Goal: Task Accomplishment & Management: Manage account settings

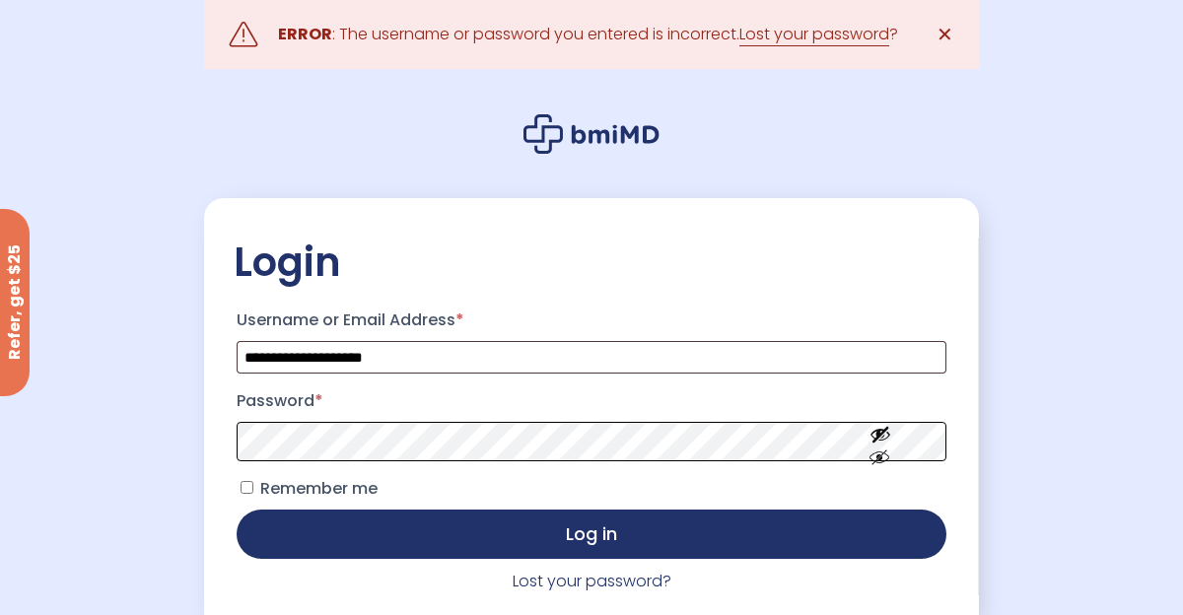
click at [237, 509] on button "Log in" at bounding box center [592, 533] width 710 height 49
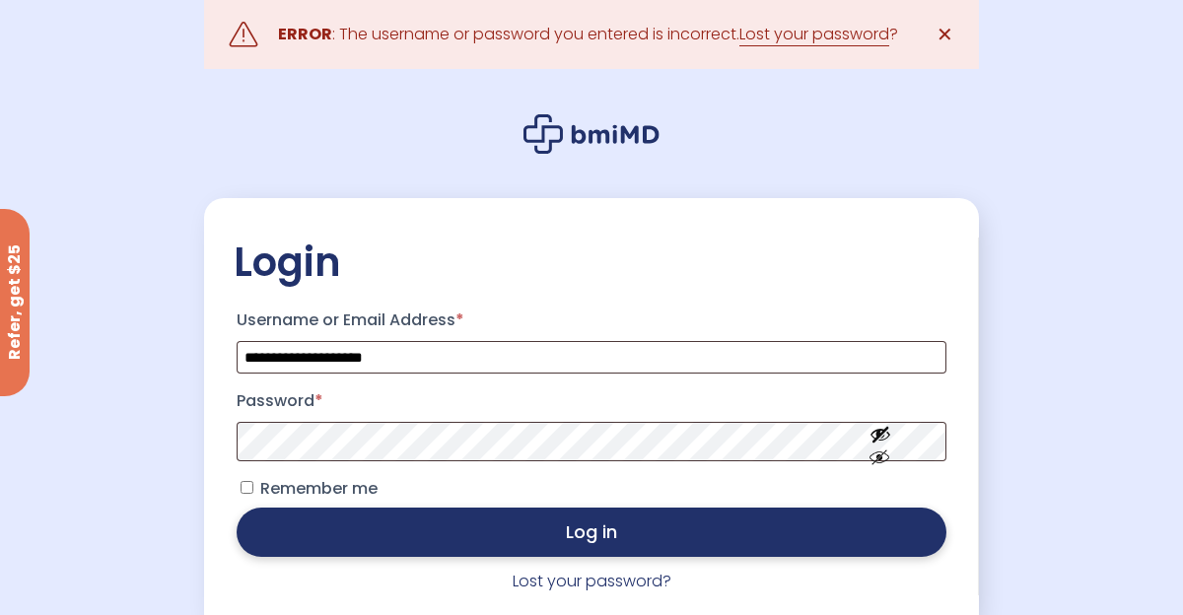
click at [411, 542] on button "Log in" at bounding box center [592, 531] width 710 height 49
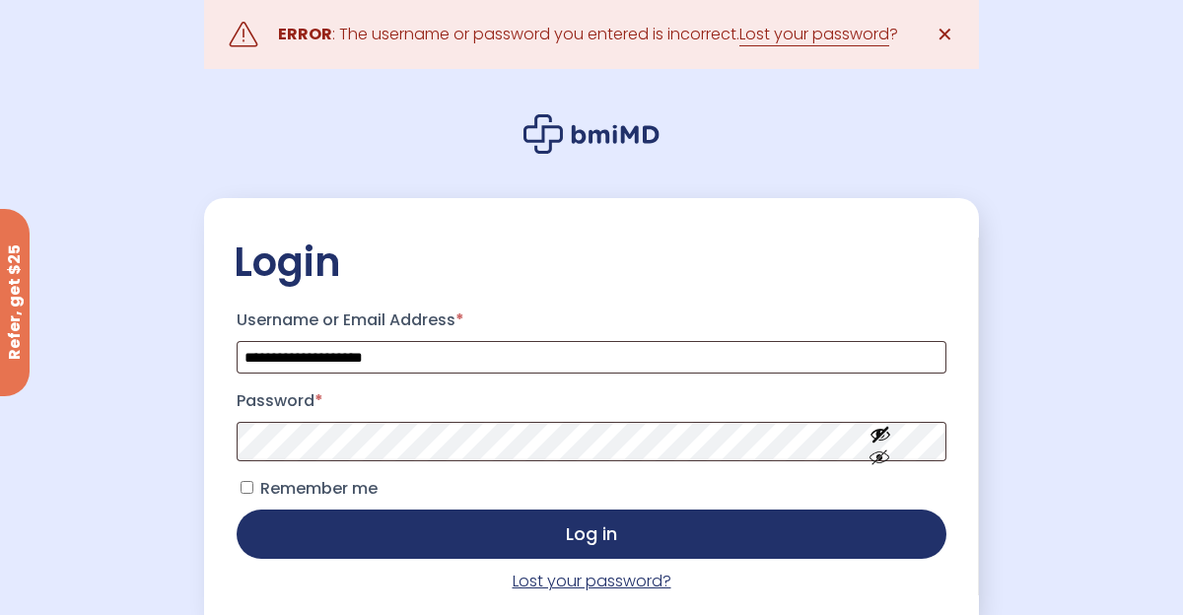
click at [528, 585] on link "Lost your password?" at bounding box center [591, 581] width 159 height 23
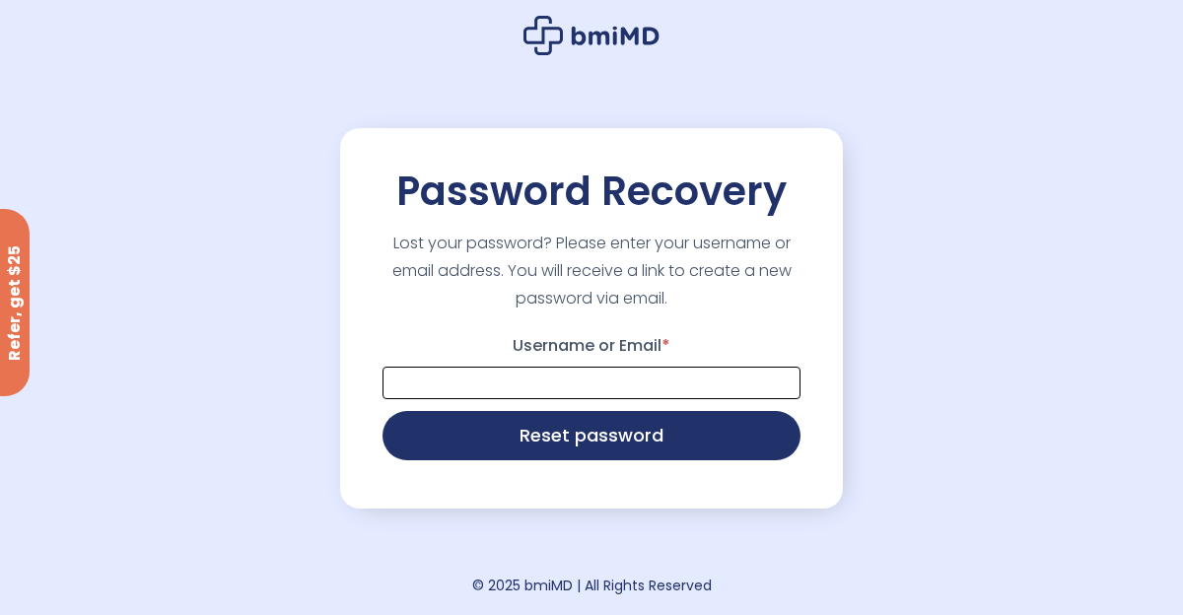
click at [547, 388] on input "Username or Email *" at bounding box center [591, 383] width 418 height 33
type input "**********"
click at [382, 411] on button "Reset password" at bounding box center [591, 435] width 418 height 49
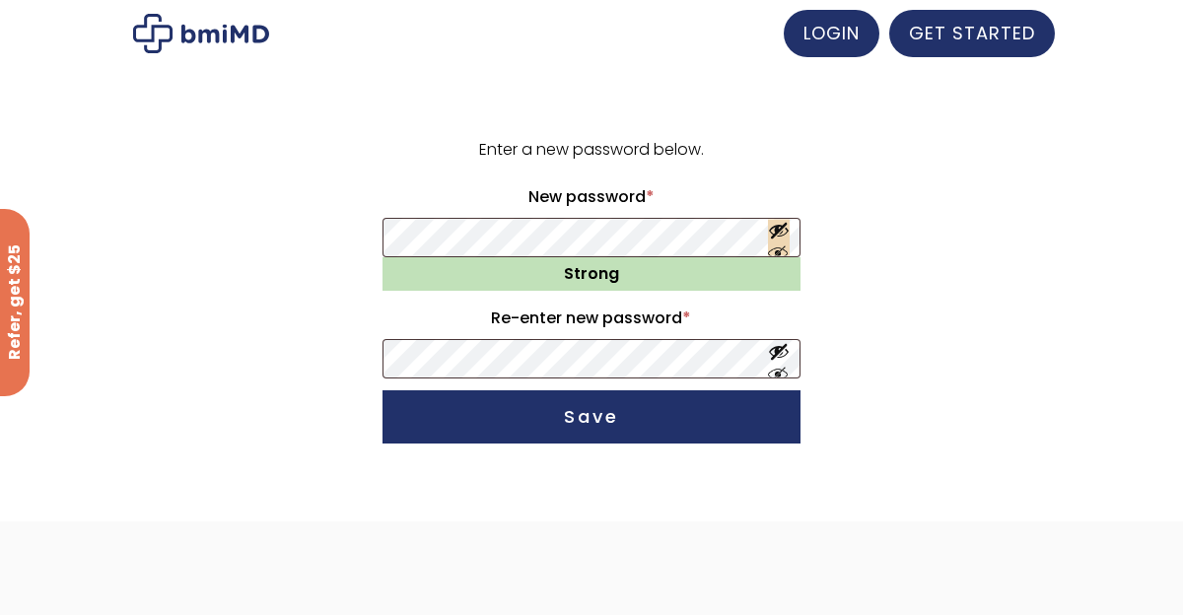
click at [783, 241] on button "Show password" at bounding box center [779, 238] width 22 height 36
click at [772, 357] on button "Show password" at bounding box center [779, 359] width 22 height 36
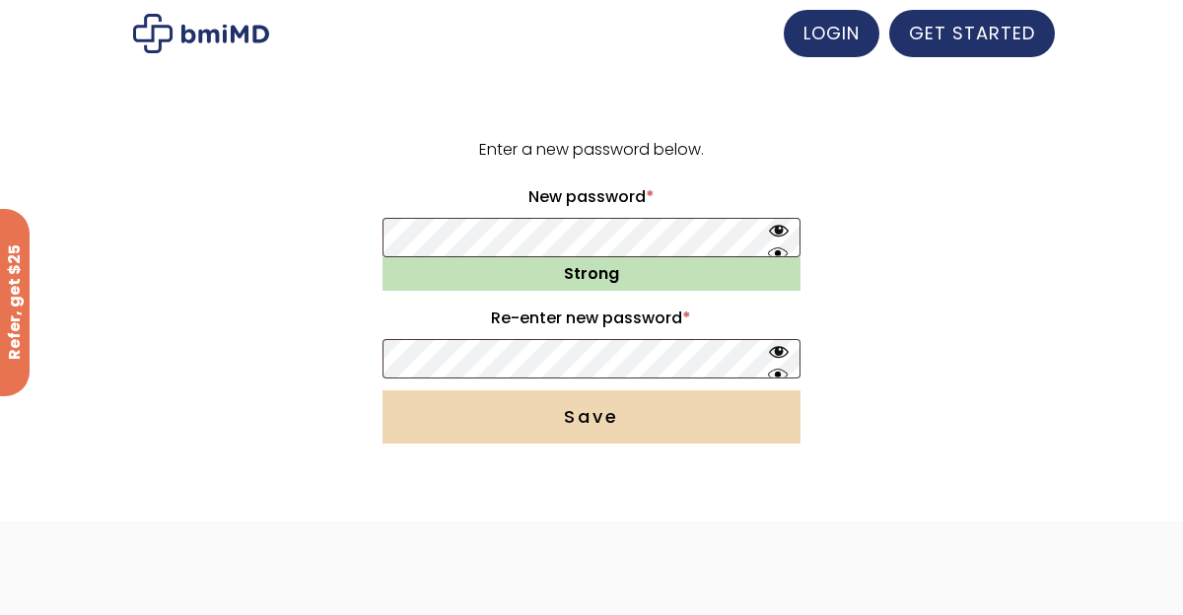
click at [669, 421] on button "Save" at bounding box center [591, 416] width 418 height 53
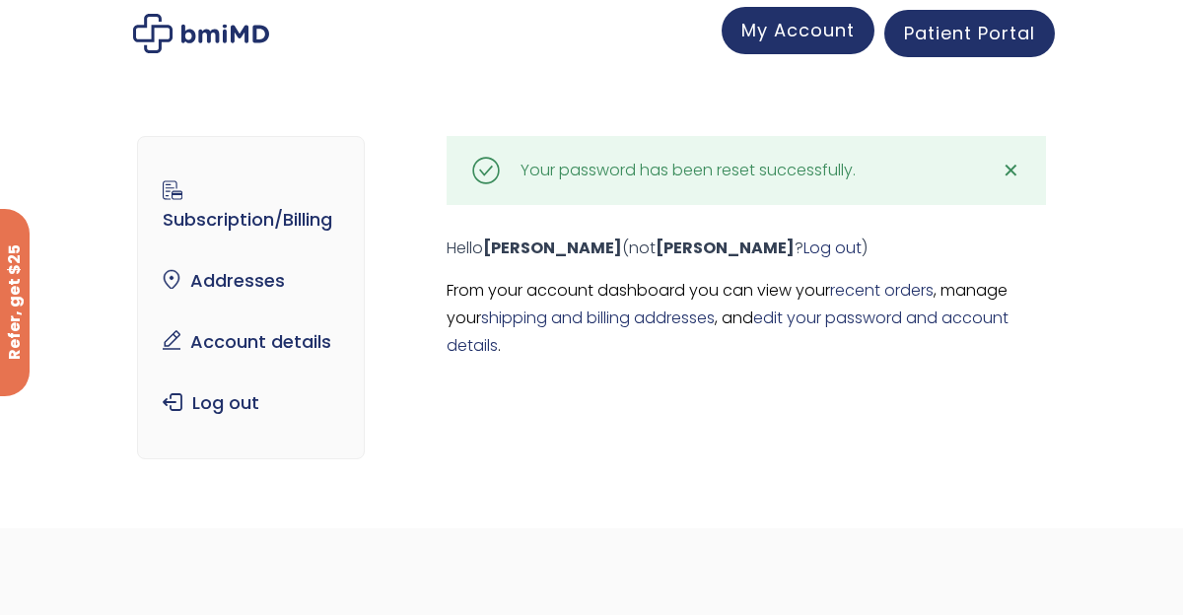
click at [777, 33] on span "My Account" at bounding box center [797, 30] width 113 height 25
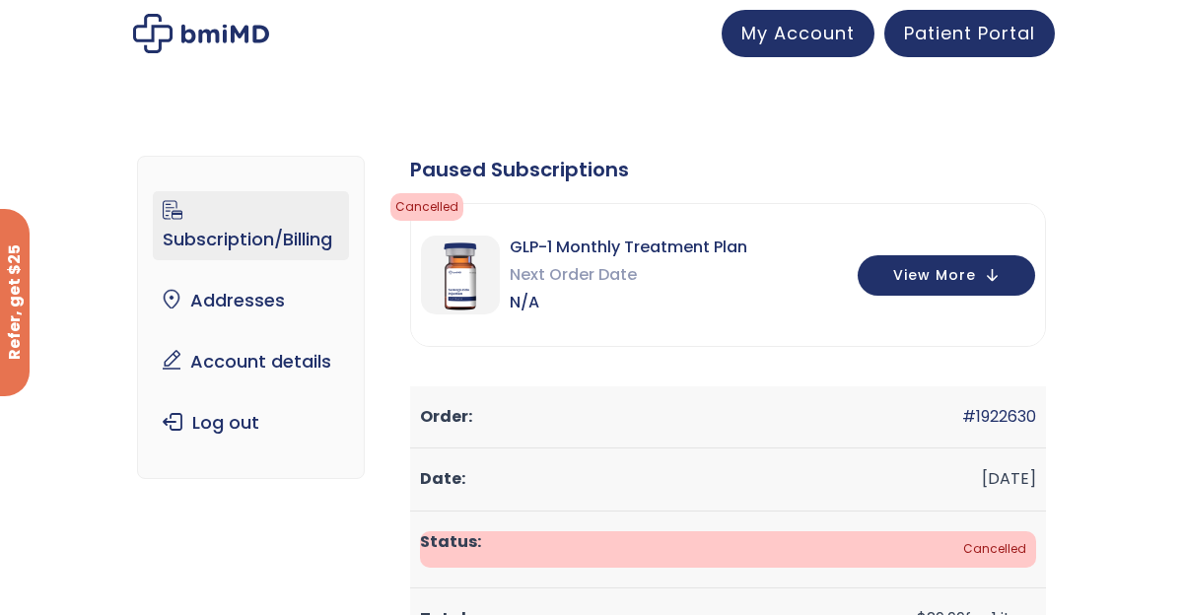
click at [914, 274] on span "View More" at bounding box center [934, 273] width 83 height 13
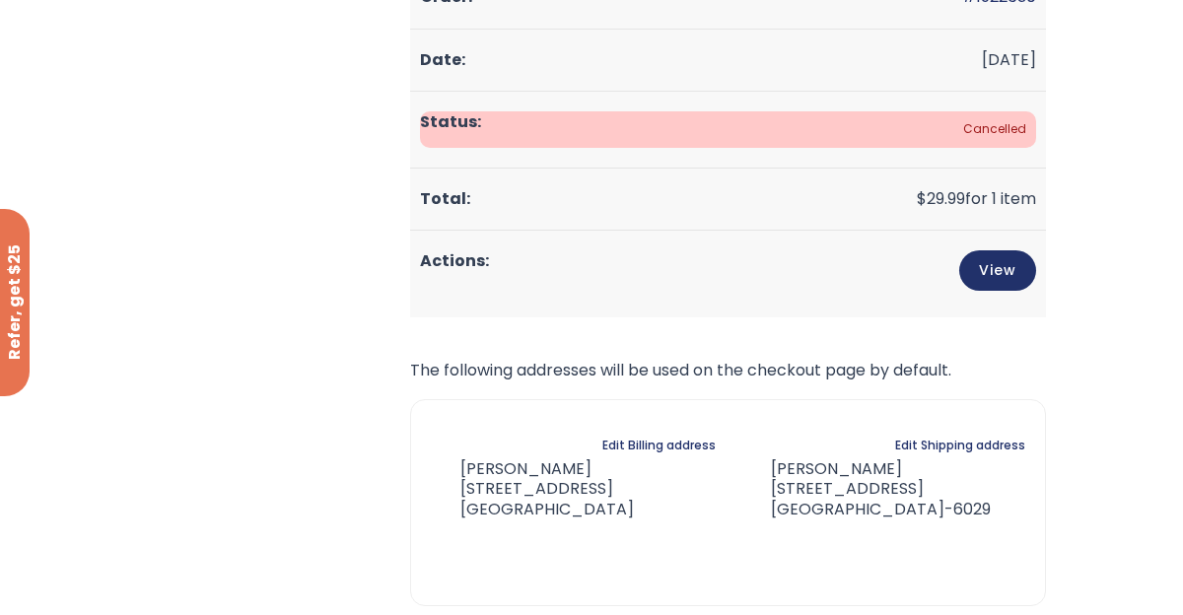
scroll to position [1222, 0]
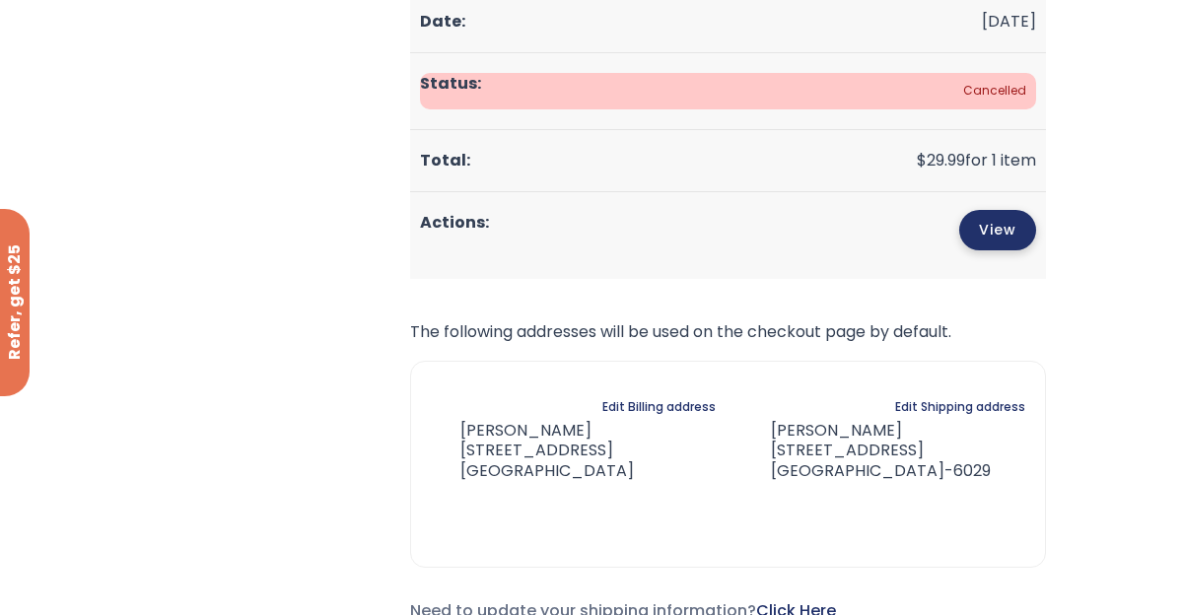
click at [1003, 210] on link "View" at bounding box center [997, 230] width 77 height 40
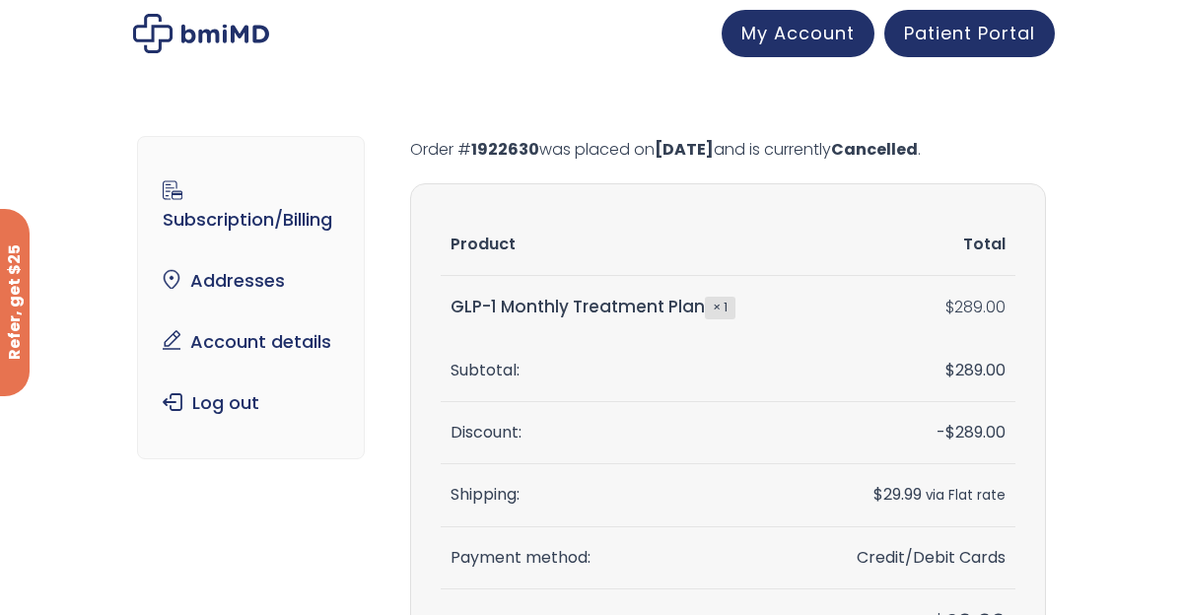
click at [849, 137] on p "Order # 1922630 was placed on [DATE] and is currently Cancelled ." at bounding box center [728, 150] width 636 height 28
click at [726, 314] on strong "× 1" at bounding box center [720, 308] width 31 height 22
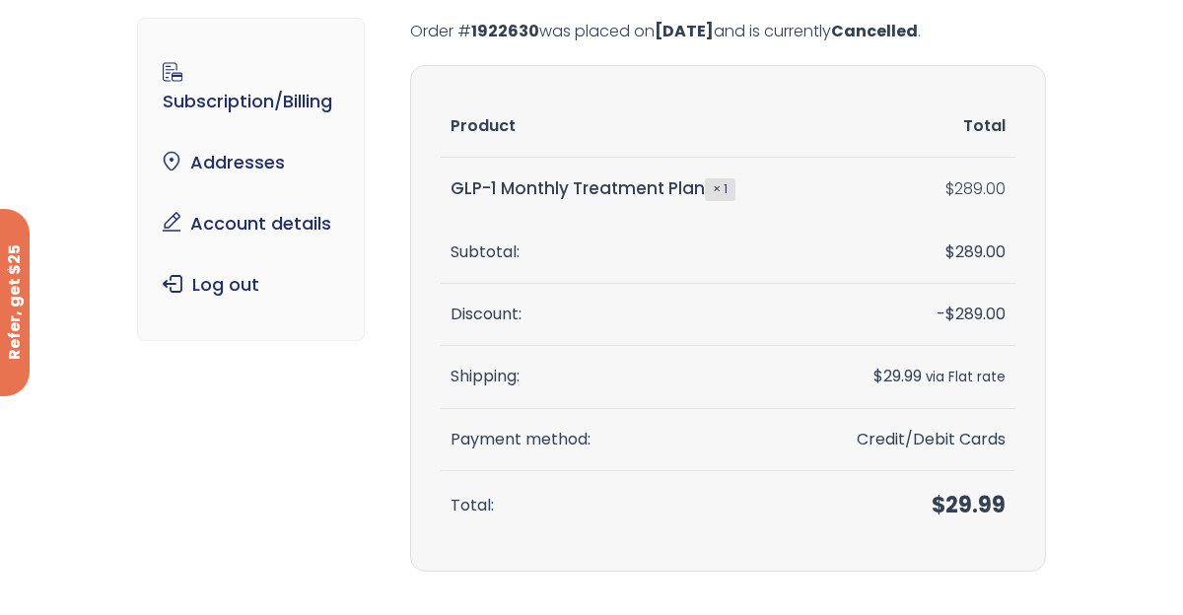
scroll to position [79, 0]
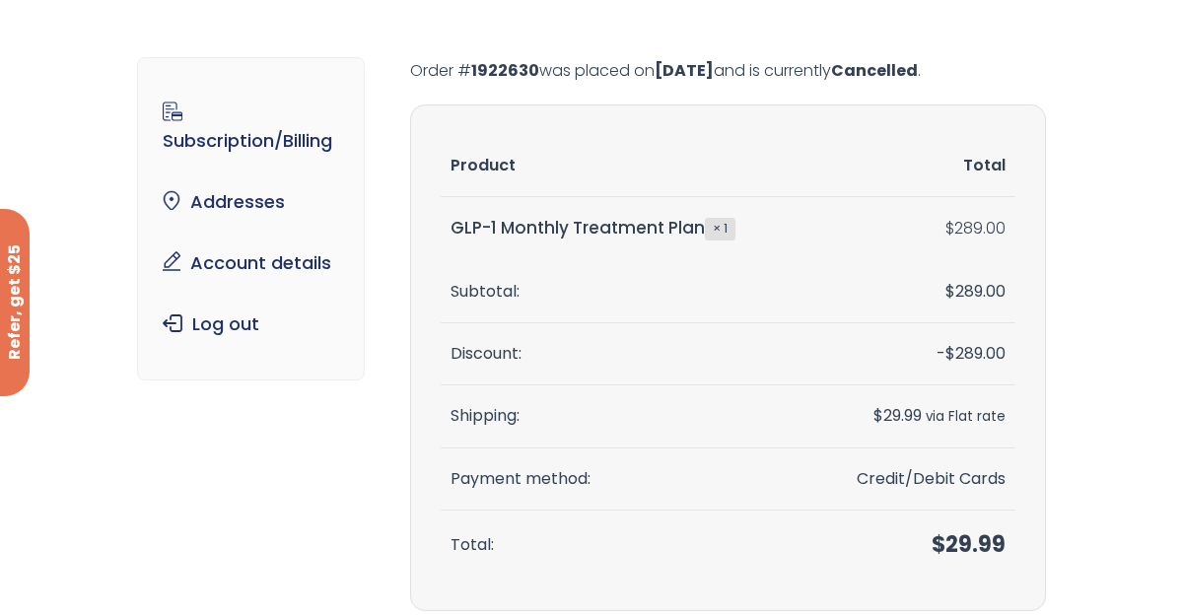
click at [722, 238] on strong "× 1" at bounding box center [720, 229] width 31 height 22
click at [731, 221] on strong "× 1" at bounding box center [720, 229] width 31 height 22
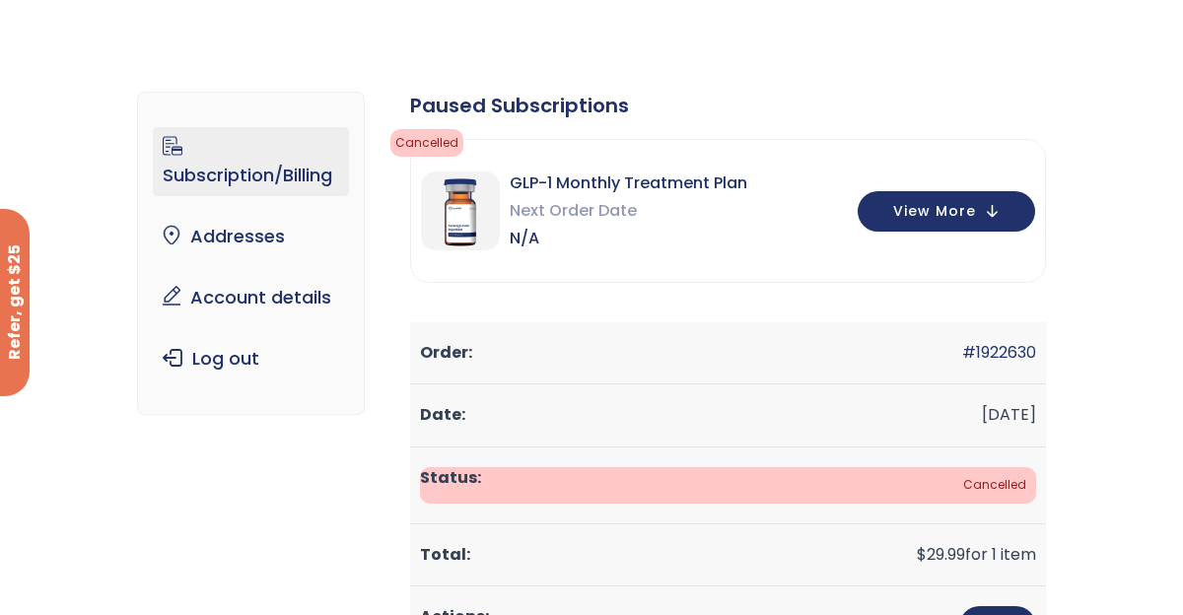
scroll to position [61, 0]
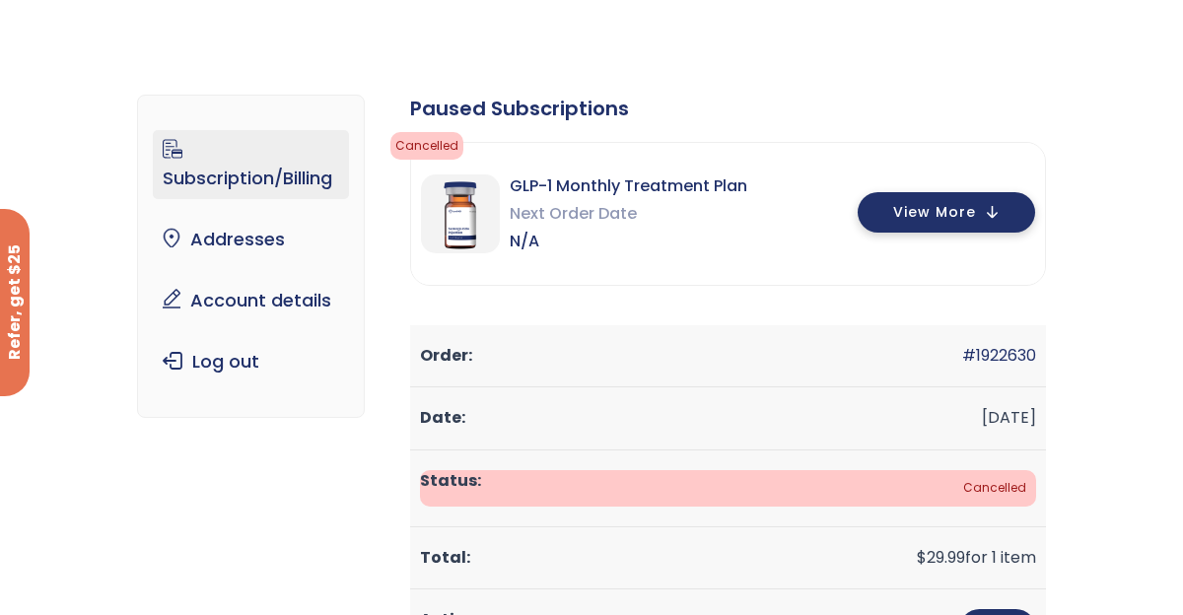
click at [907, 227] on button "View More" at bounding box center [945, 212] width 177 height 40
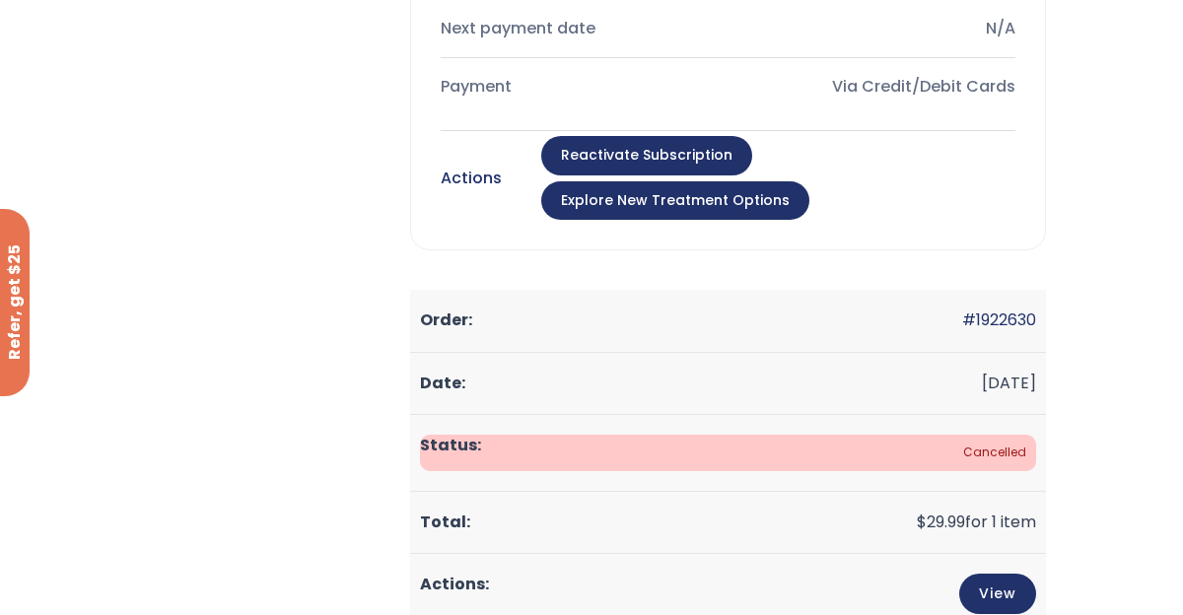
scroll to position [928, 0]
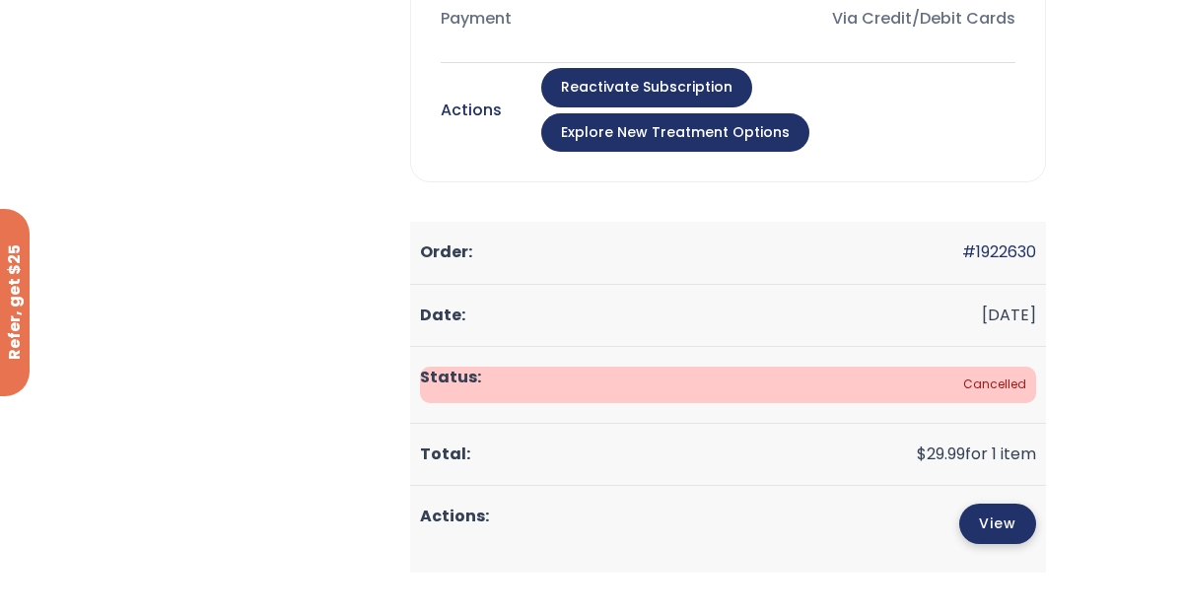
click at [1019, 504] on link "View" at bounding box center [997, 524] width 77 height 40
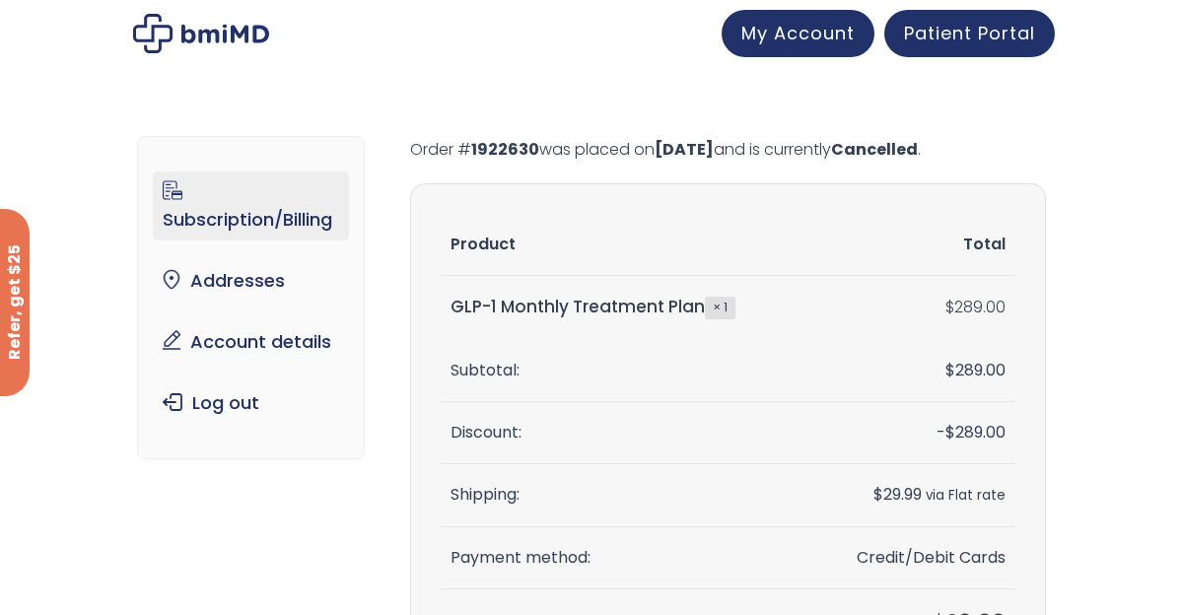
click at [252, 210] on link "Subscription/Billing" at bounding box center [250, 205] width 195 height 69
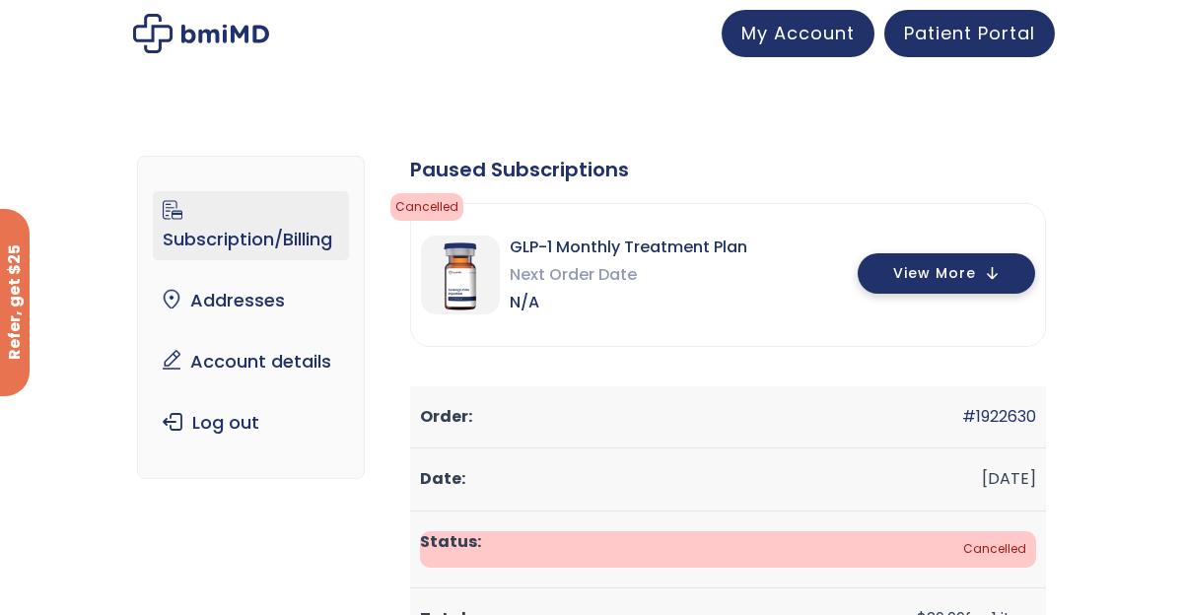
click at [918, 267] on span "View More" at bounding box center [934, 273] width 83 height 13
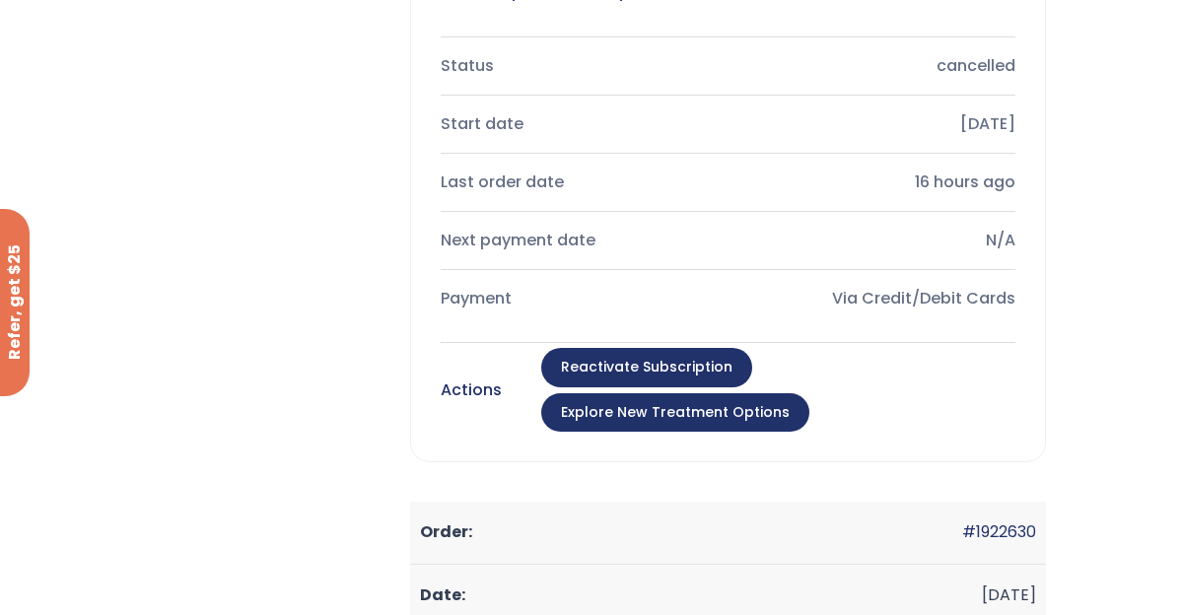
scroll to position [670, 0]
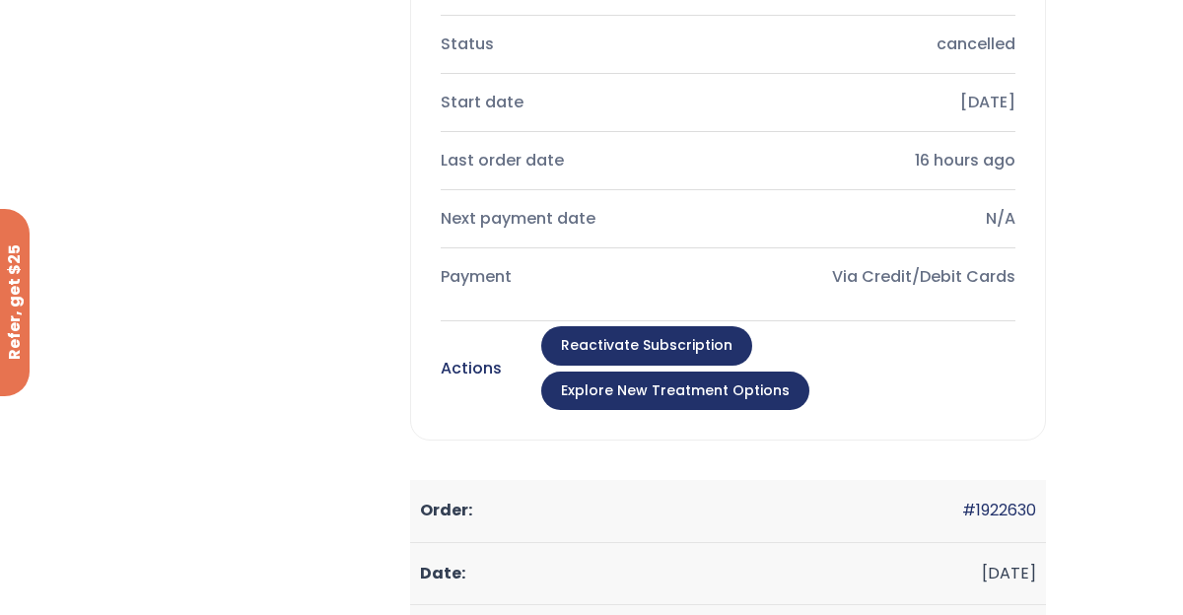
click at [645, 359] on link "Reactivate Subscription" at bounding box center [646, 345] width 211 height 39
